Goal: Information Seeking & Learning: Learn about a topic

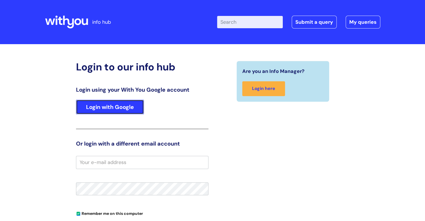
click at [125, 114] on link "Login with Google" at bounding box center [110, 107] width 68 height 15
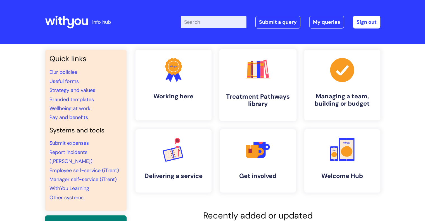
click at [284, 97] on h4 "Treatment Pathways library" at bounding box center [258, 100] width 68 height 15
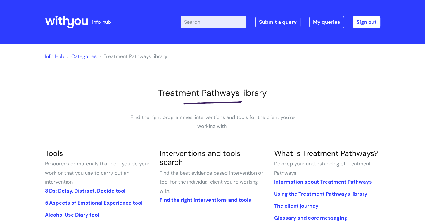
drag, startPoint x: 423, startPoint y: 36, endPoint x: 429, endPoint y: 66, distance: 31.0
click at [425, 66] on html "info hub Enter your search term here... Search Submit a query My queries Welcom…" at bounding box center [212, 110] width 425 height 221
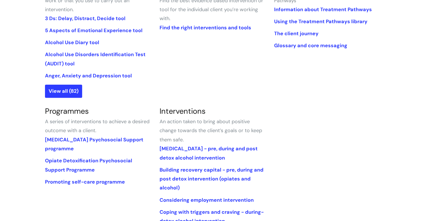
scroll to position [178, 0]
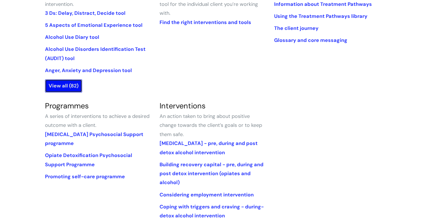
click at [67, 89] on link "View all (82)" at bounding box center [63, 85] width 37 height 13
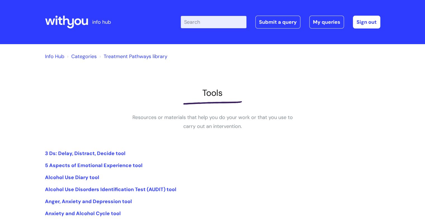
scroll to position [83, 0]
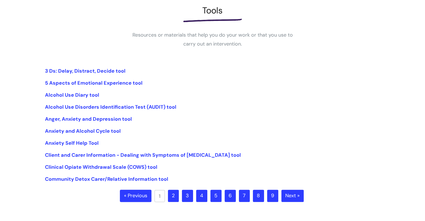
click at [172, 198] on link "2" at bounding box center [173, 196] width 11 height 12
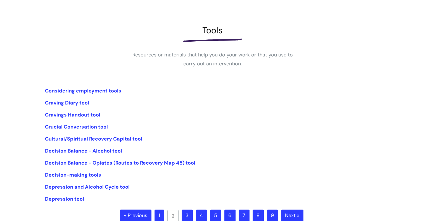
scroll to position [119, 0]
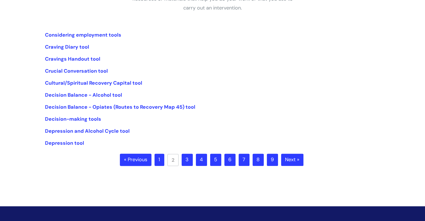
click at [190, 161] on link "3" at bounding box center [187, 160] width 11 height 12
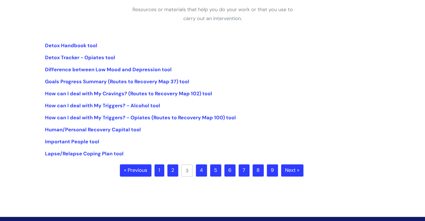
scroll to position [109, 0]
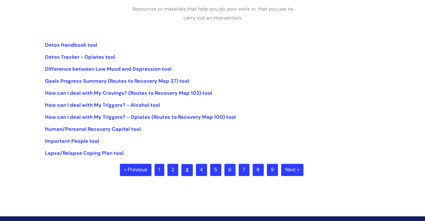
click at [187, 168] on link "3" at bounding box center [187, 170] width 11 height 12
click at [188, 169] on link "3" at bounding box center [187, 170] width 11 height 12
click at [206, 170] on link "4" at bounding box center [201, 170] width 11 height 12
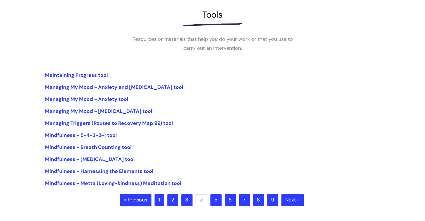
scroll to position [92, 0]
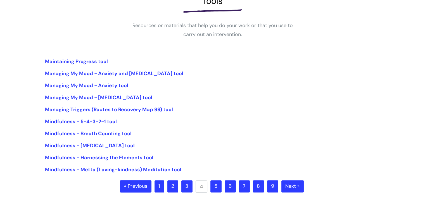
click at [218, 187] on link "5" at bounding box center [216, 186] width 11 height 12
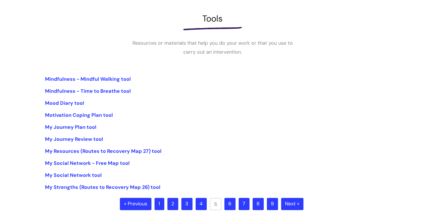
scroll to position [116, 0]
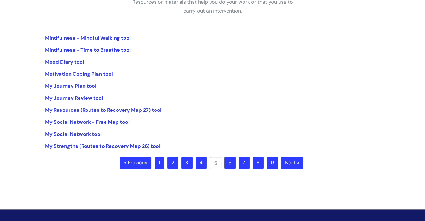
click at [230, 163] on link "6" at bounding box center [230, 163] width 11 height 12
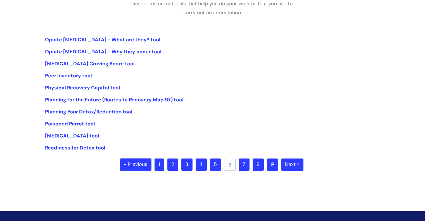
scroll to position [116, 0]
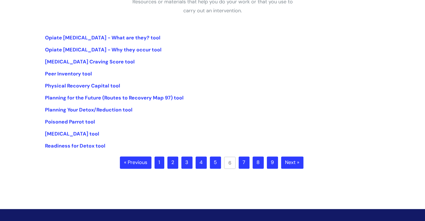
click at [241, 158] on link "7" at bounding box center [244, 163] width 11 height 12
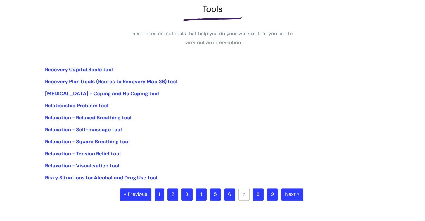
scroll to position [88, 0]
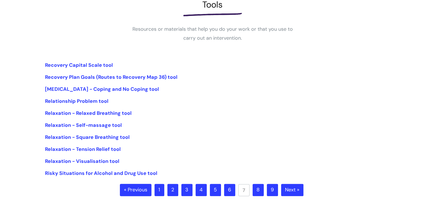
click at [263, 193] on link "8" at bounding box center [258, 190] width 11 height 12
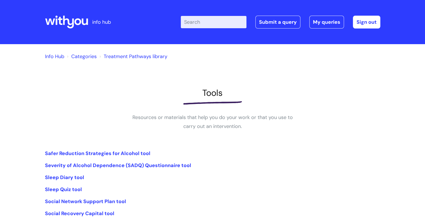
click at [82, 59] on link "Categories" at bounding box center [83, 56] width 25 height 7
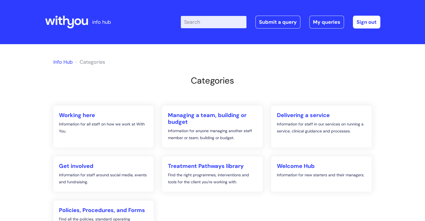
click at [62, 24] on icon at bounding box center [60, 21] width 4 height 8
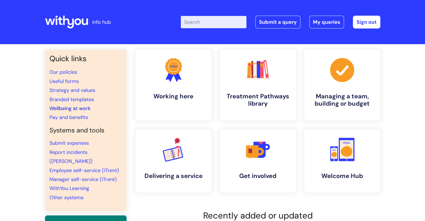
click at [79, 110] on link "Wellbeing at work" at bounding box center [70, 108] width 41 height 7
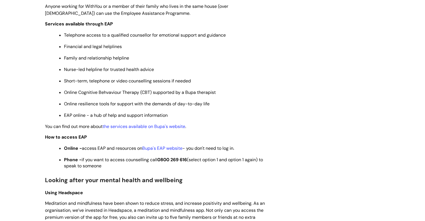
scroll to position [267, 0]
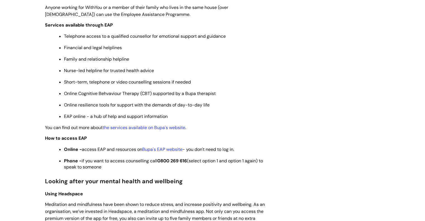
click at [88, 73] on span "Nurse-led helpline for trusted health advice" at bounding box center [109, 71] width 90 height 6
click at [95, 88] on ul "Telephone access to a qualified counsellor for emotional support and guidance F…" at bounding box center [158, 76] width 215 height 88
click at [95, 81] on span "Short-term, telephone or video counselling sessions if needed" at bounding box center [127, 82] width 127 height 6
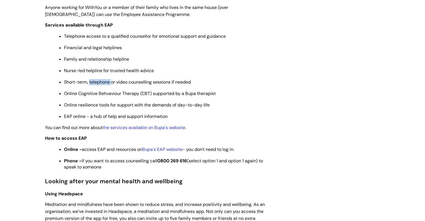
click at [95, 81] on span "Short-term, telephone or video counselling sessions if needed" at bounding box center [127, 82] width 127 height 6
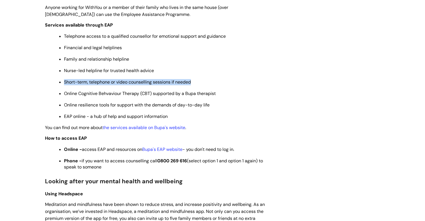
click at [95, 81] on span "Short-term, telephone or video counselling sessions if needed" at bounding box center [127, 82] width 127 height 6
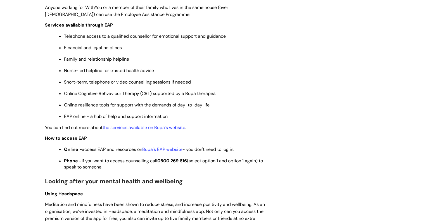
click at [137, 108] on span "Online resilience tools for support with the demands of day-to-day life" at bounding box center [137, 105] width 146 height 6
click at [134, 119] on span "EAP online - a hub of help and support information" at bounding box center [116, 117] width 104 height 6
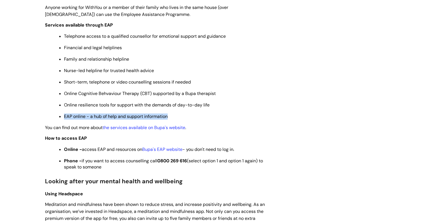
click at [134, 119] on span "EAP online - a hub of help and support information" at bounding box center [116, 117] width 104 height 6
click at [151, 131] on link "the services available on Bupa's website" at bounding box center [144, 128] width 83 height 6
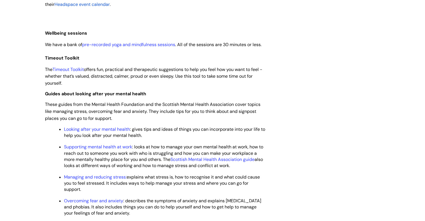
scroll to position [638, 0]
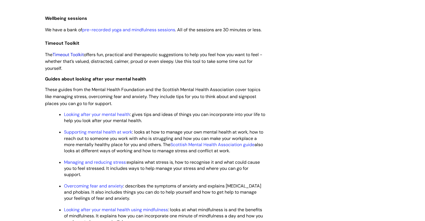
click at [76, 58] on link "Timeout Toolkit" at bounding box center [68, 55] width 31 height 6
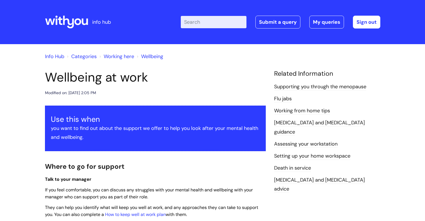
scroll to position [638, 0]
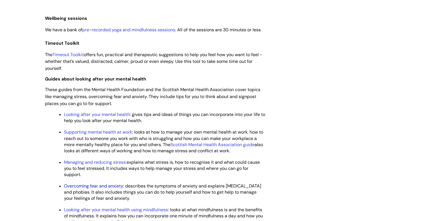
click at [103, 189] on link "Overcoming fear and anxiety" at bounding box center [93, 186] width 59 height 6
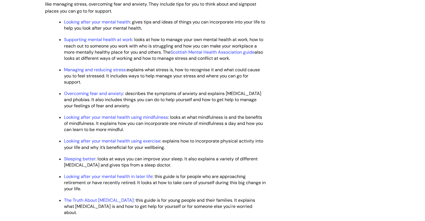
scroll to position [818, 0]
